Goal: Browse casually

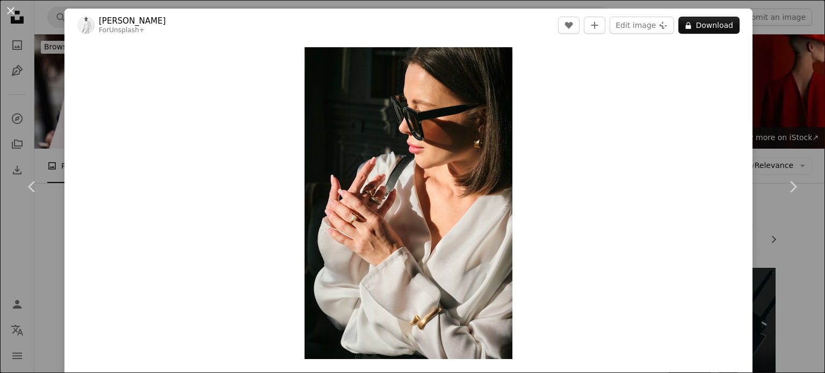
scroll to position [1455, 0]
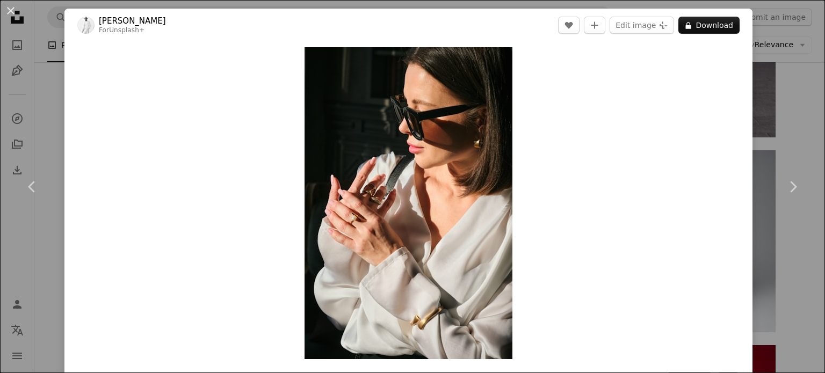
click at [694, 27] on button "A lock Download" at bounding box center [708, 25] width 61 height 17
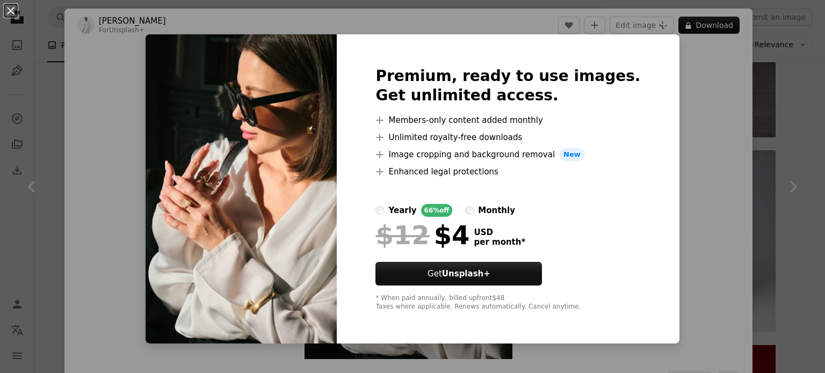
drag, startPoint x: 671, startPoint y: 132, endPoint x: 779, endPoint y: 128, distance: 108.5
click at [779, 128] on div "An X shape Premium, ready to use images. Get unlimited access. A plus sign Memb…" at bounding box center [412, 186] width 825 height 373
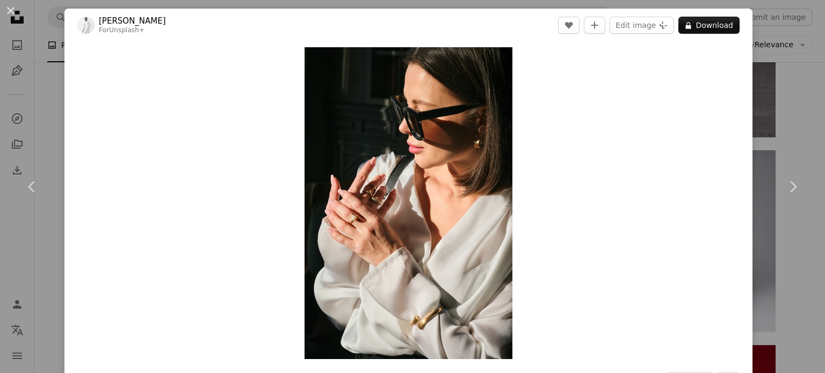
click at [779, 128] on div "An X shape Chevron left Chevron right [PERSON_NAME] For Unsplash+ A heart A plu…" at bounding box center [412, 186] width 825 height 373
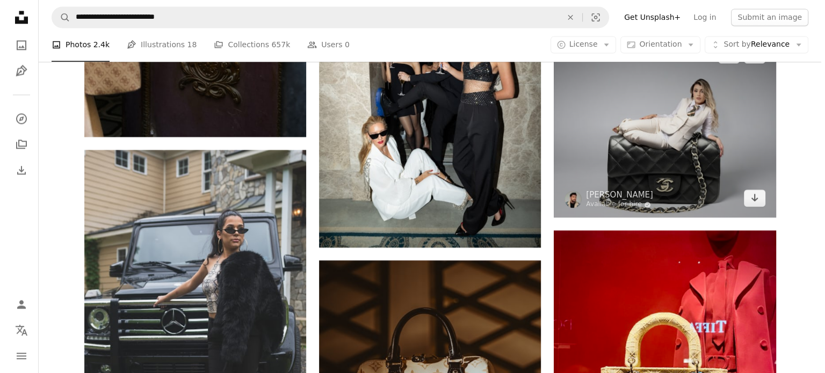
scroll to position [1571, 0]
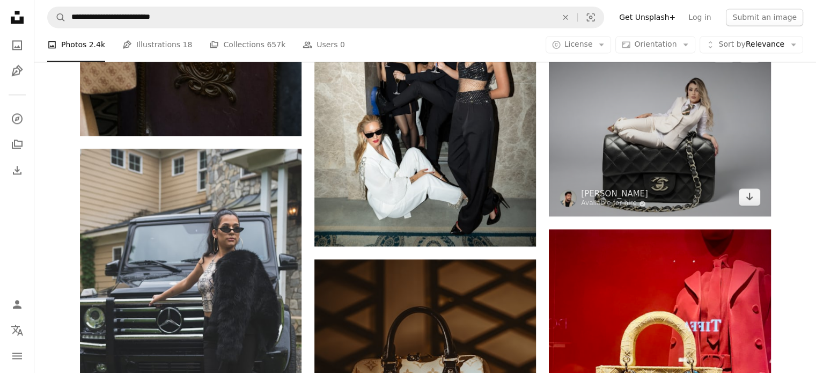
click at [655, 165] on img at bounding box center [660, 125] width 222 height 182
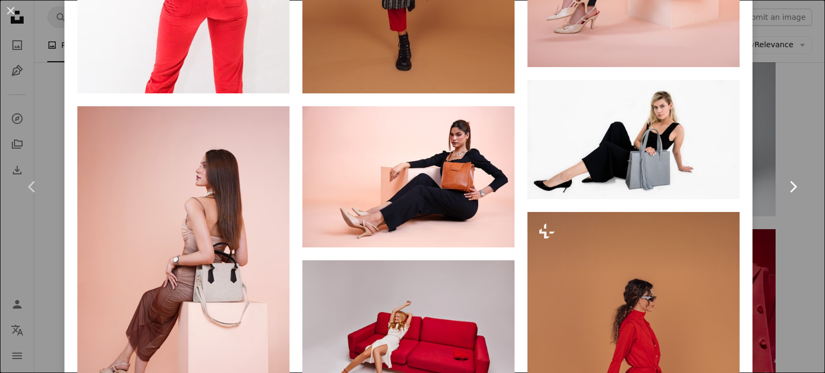
scroll to position [1955, 0]
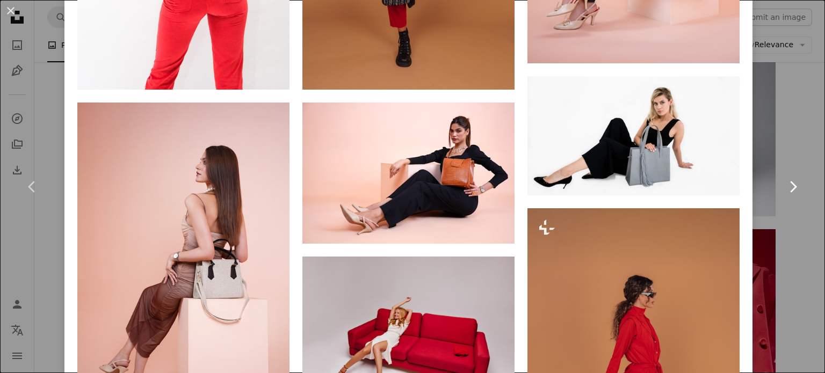
click at [760, 144] on link "Chevron right" at bounding box center [792, 186] width 64 height 103
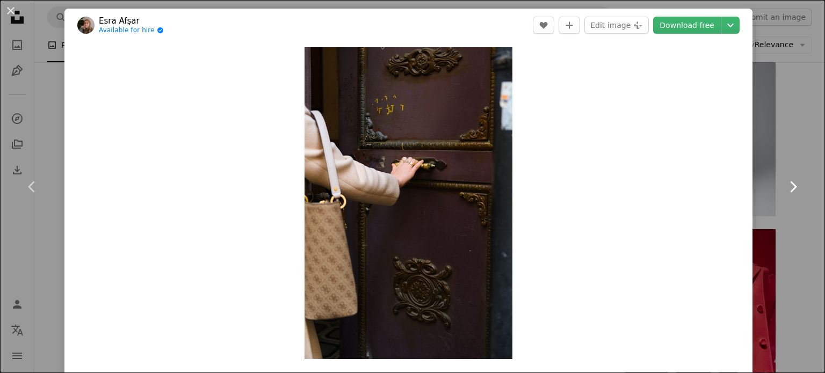
click at [782, 139] on link "Chevron right" at bounding box center [792, 186] width 64 height 103
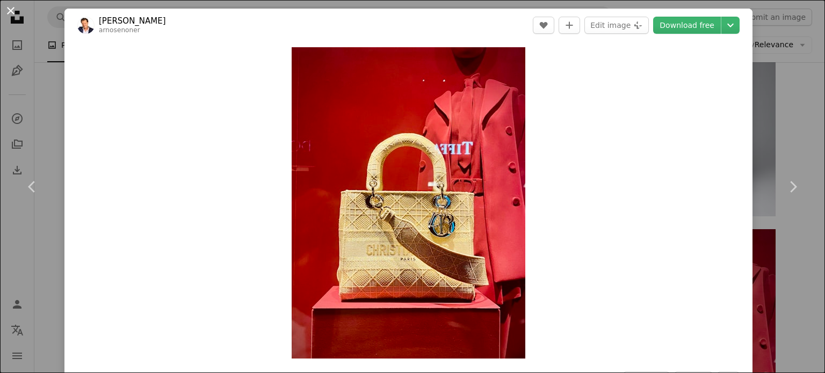
click at [10, 13] on button "An X shape" at bounding box center [10, 10] width 13 height 13
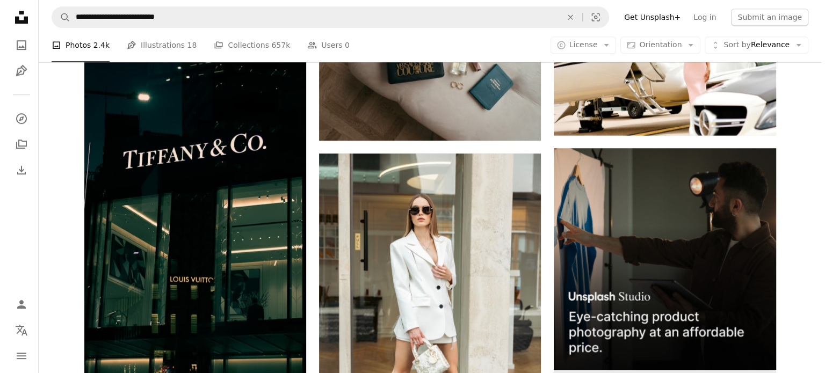
scroll to position [4876, 0]
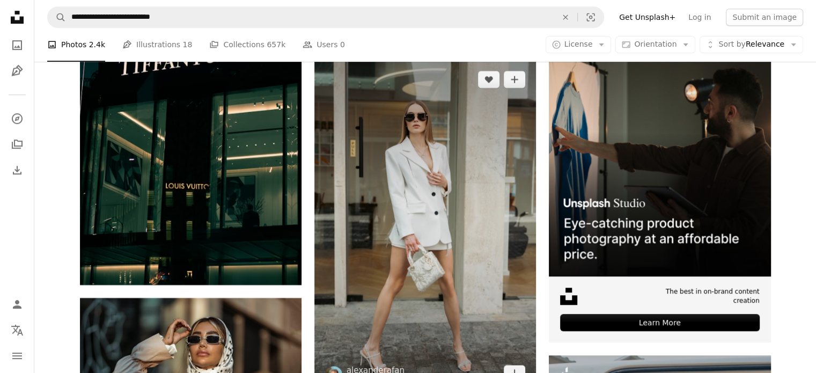
click at [458, 285] on img at bounding box center [426, 226] width 222 height 333
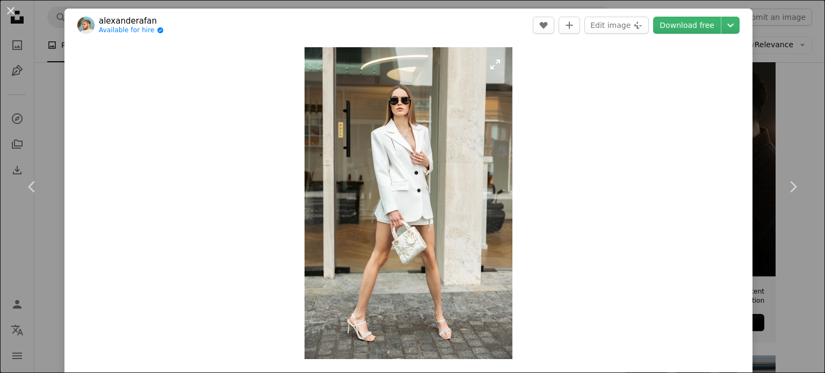
scroll to position [4876, 0]
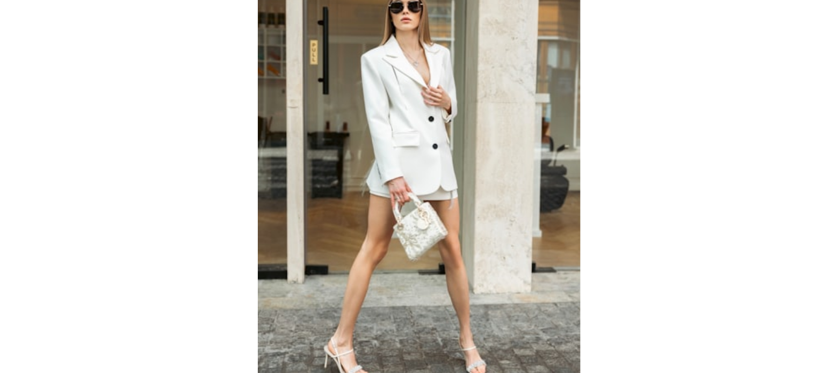
click at [389, 271] on img "Zoom in on this image" at bounding box center [408, 203] width 208 height 312
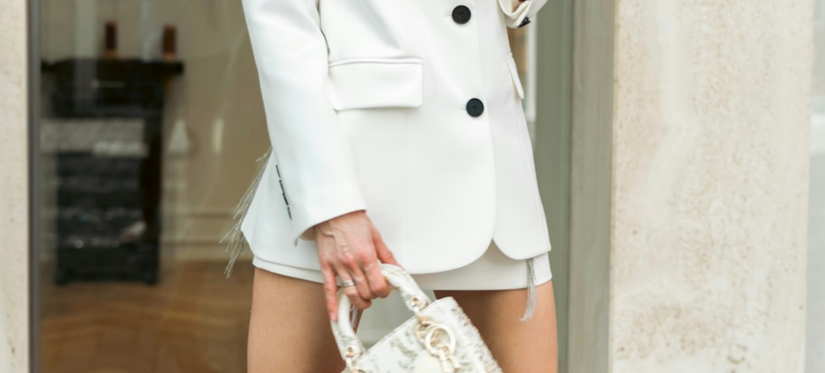
click at [388, 271] on img "Zoom out on this image" at bounding box center [412, 198] width 826 height 1238
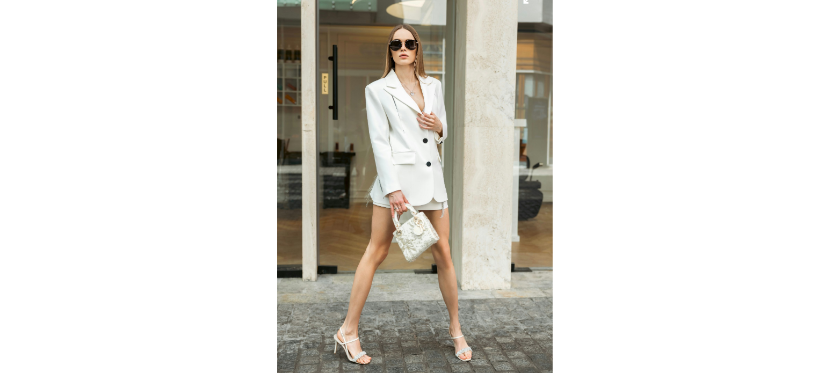
click at [388, 271] on img "Zoom in on this image" at bounding box center [408, 203] width 208 height 312
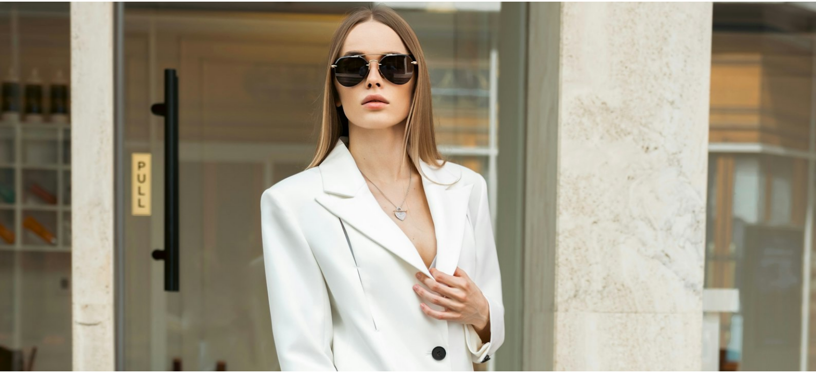
scroll to position [142, 0]
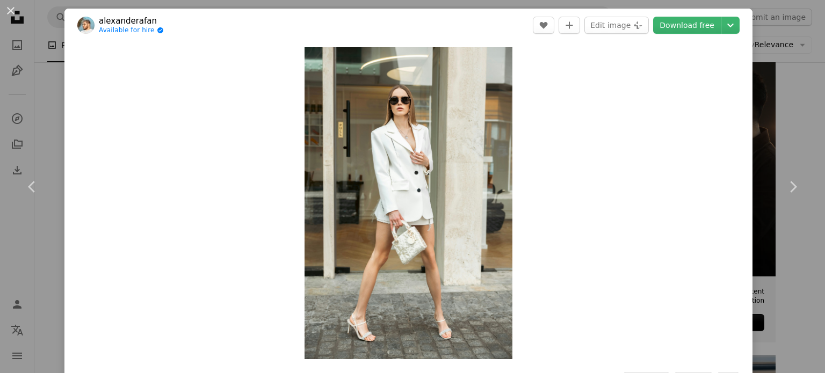
click at [747, 107] on div "An X shape Chevron left Chevron right alexanderafan Available for hire A checkm…" at bounding box center [412, 186] width 825 height 373
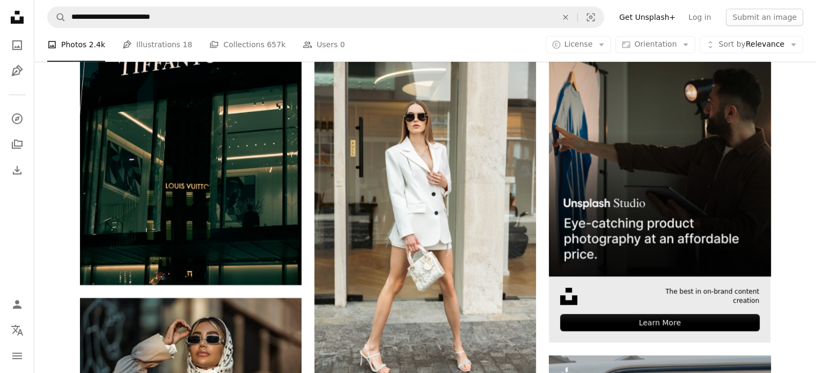
click at [747, 107] on img at bounding box center [660, 166] width 222 height 222
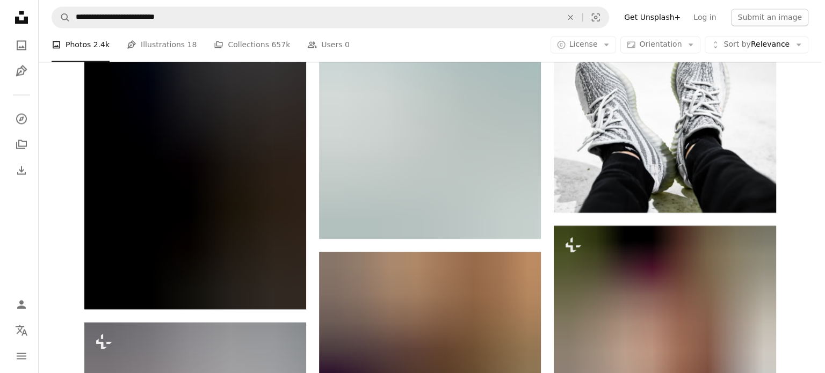
scroll to position [6045, 0]
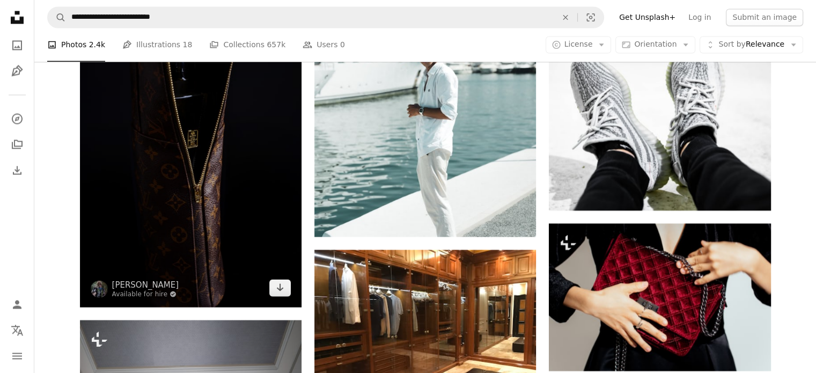
click at [142, 187] on img at bounding box center [191, 140] width 222 height 333
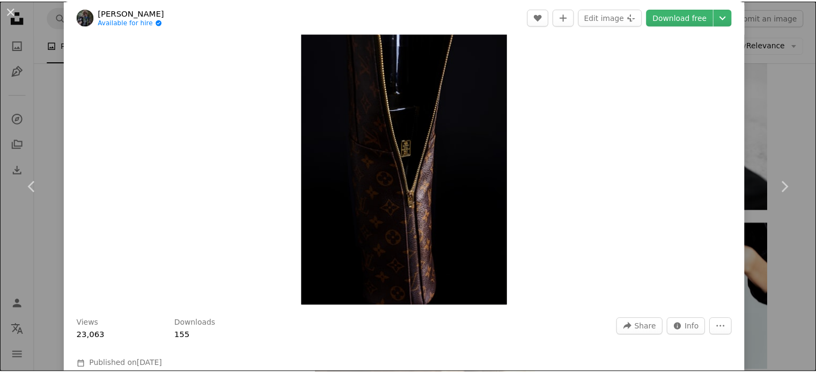
scroll to position [47, 0]
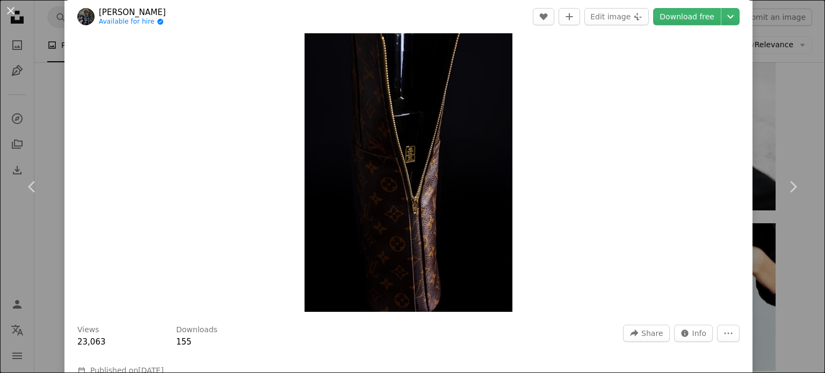
click at [758, 128] on div "An X shape Chevron left Chevron right [PERSON_NAME] Available for hire A checkm…" at bounding box center [412, 186] width 825 height 373
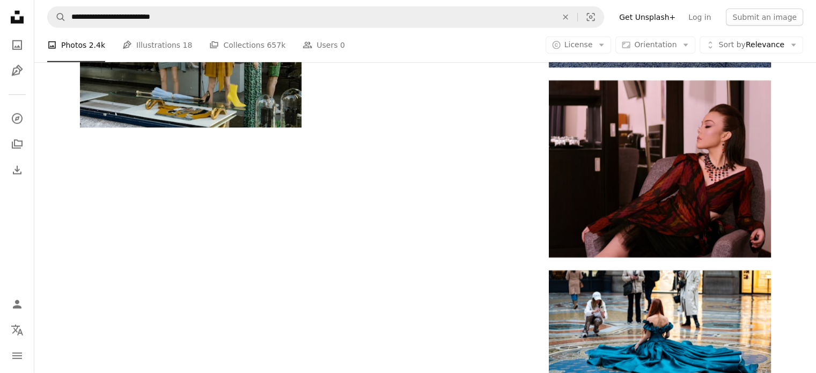
scroll to position [7263, 0]
